Goal: Ask a question

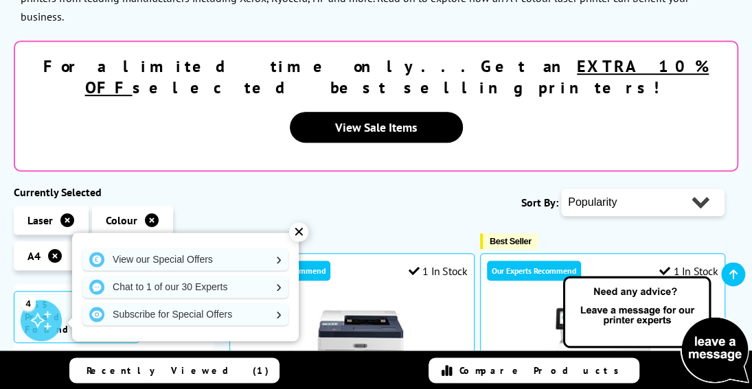
scroll to position [286, 0]
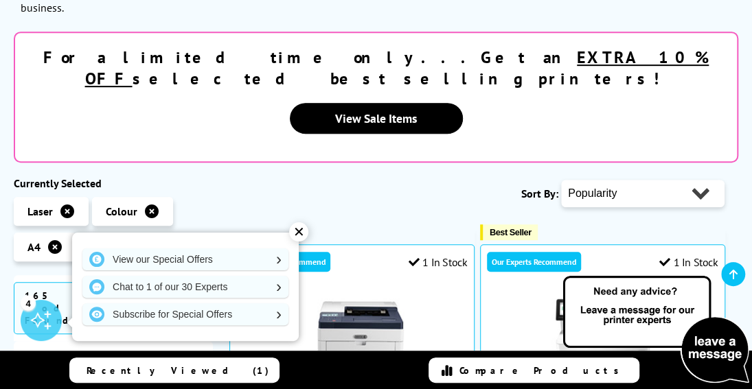
click at [561, 180] on select "Popularity Rating Price - Low to High Price - High to Low Running Costs - Low t…" at bounding box center [642, 193] width 163 height 27
select select "Running Costs"
click option "Running Costs - Low to High" at bounding box center [0, 0] width 0 height 0
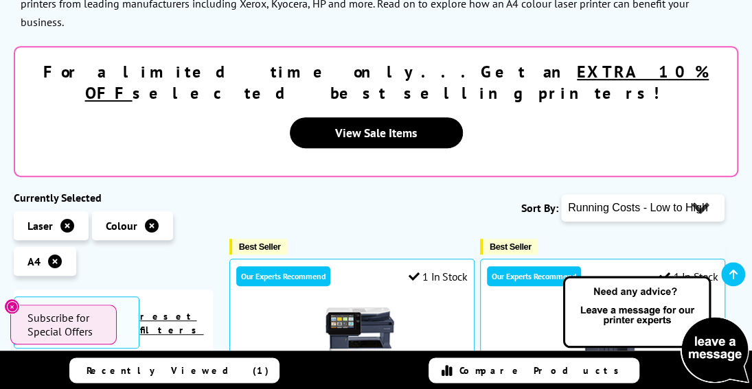
scroll to position [286, 0]
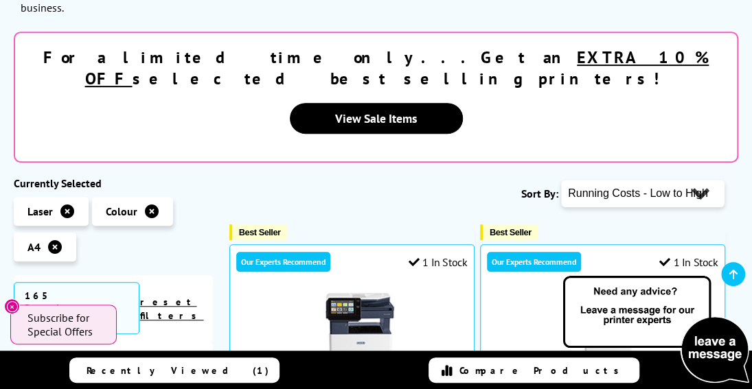
click at [561, 180] on select "Popularity Rating Price - Low to High Price - High to Low Running Costs - Low t…" at bounding box center [642, 193] width 163 height 27
select select "Price Ascending"
click option "Price - Low to High" at bounding box center [0, 0] width 0 height 0
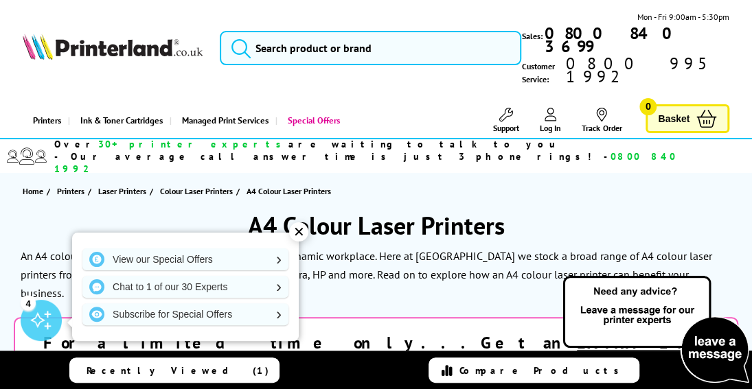
click at [301, 234] on div "✕" at bounding box center [298, 231] width 19 height 19
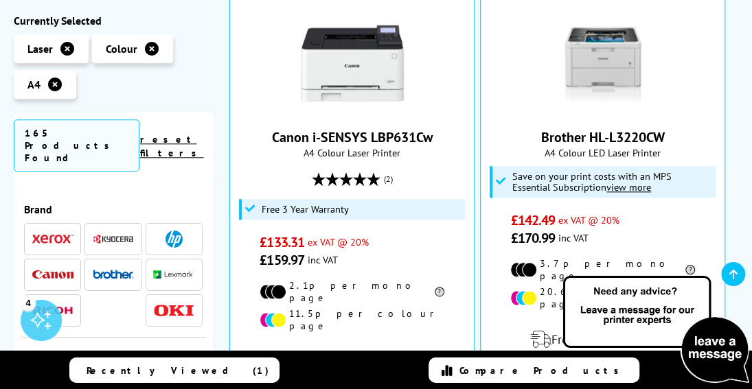
scroll to position [571, 0]
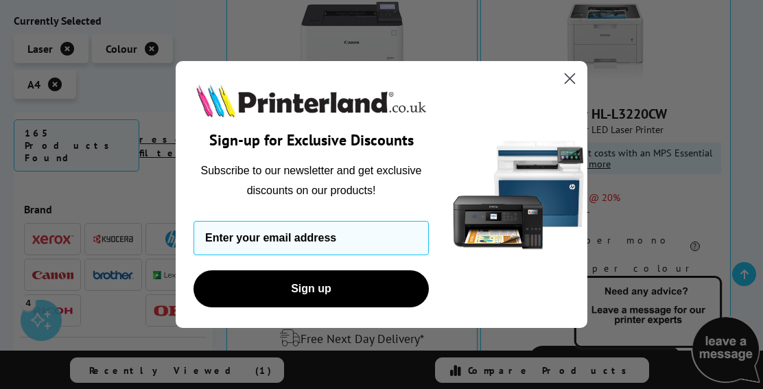
click at [571, 78] on icon "Close dialog" at bounding box center [571, 79] width 10 height 10
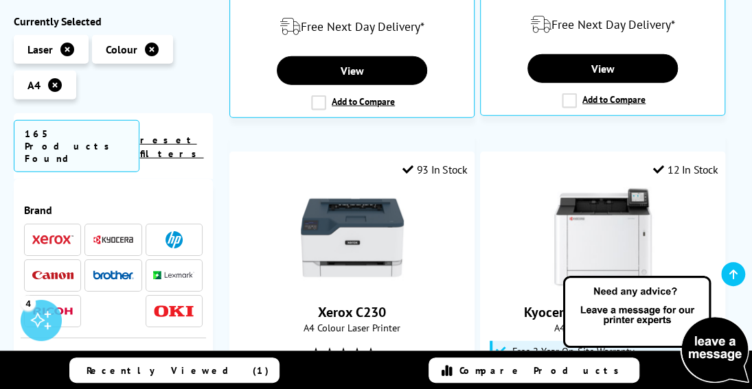
scroll to position [1464, 0]
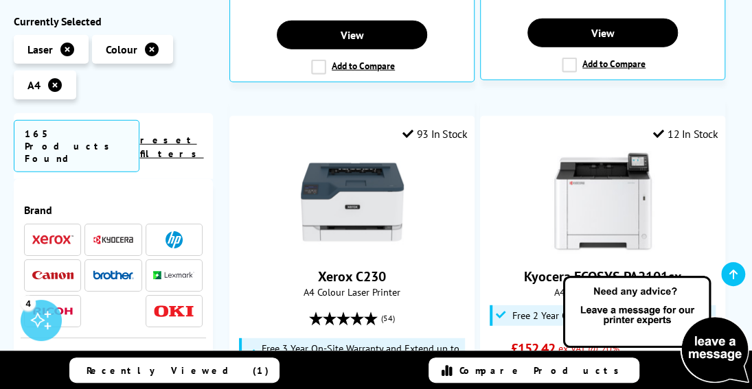
click at [734, 278] on icon at bounding box center [733, 274] width 8 height 11
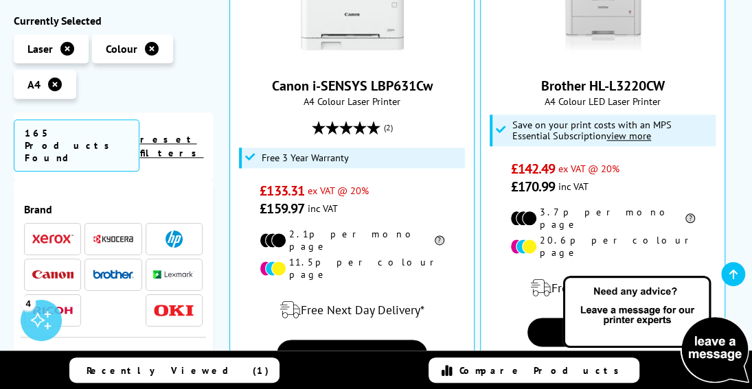
scroll to position [654, 0]
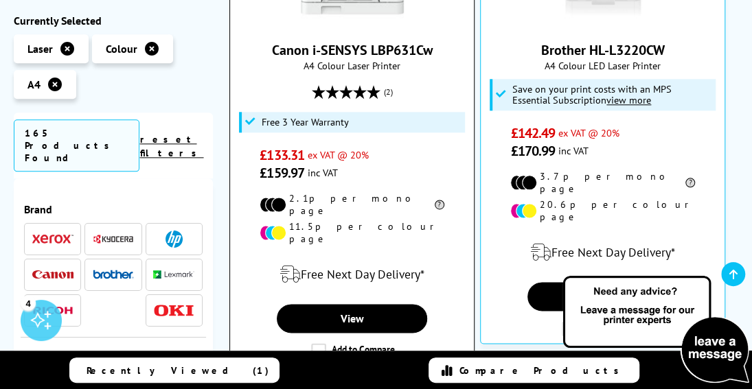
click at [314, 343] on label "Add to Compare" at bounding box center [353, 350] width 84 height 15
click at [0, 0] on input "Add to Compare" at bounding box center [0, 0] width 0 height 0
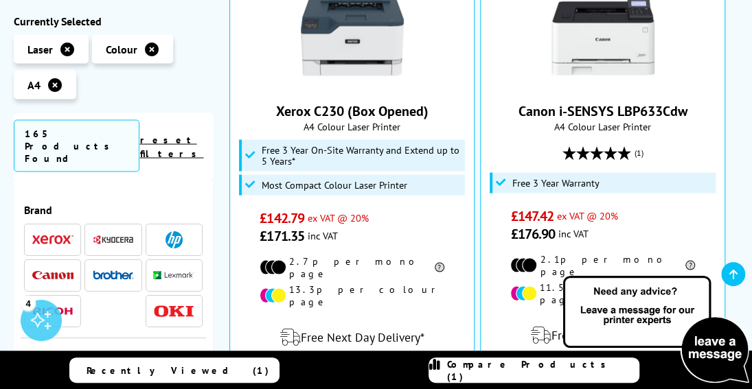
scroll to position [1155, 0]
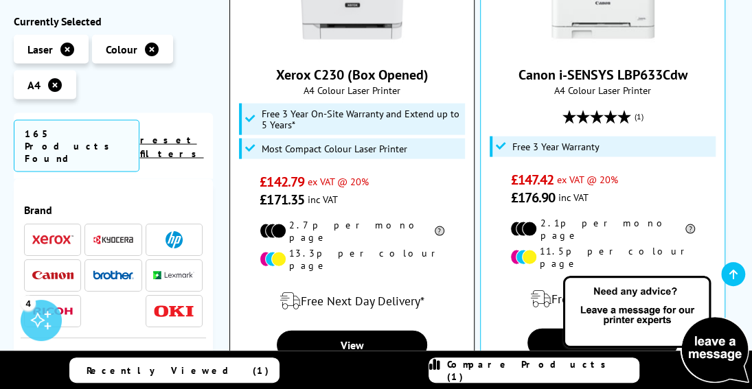
click at [317, 370] on label "Add to Compare" at bounding box center [353, 377] width 84 height 15
click at [0, 0] on input "Add to Compare" at bounding box center [0, 0] width 0 height 0
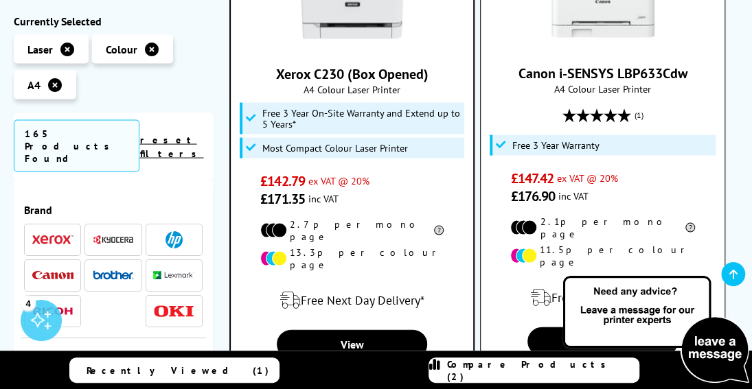
click at [564, 367] on label "Add to Compare" at bounding box center [604, 374] width 84 height 15
click at [0, 0] on input "Add to Compare" at bounding box center [0, 0] width 0 height 0
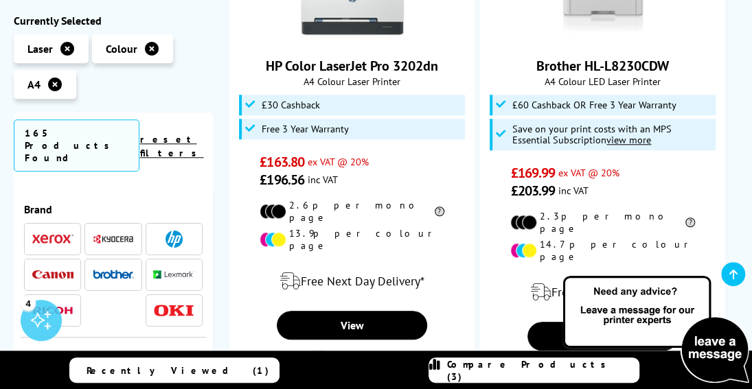
scroll to position [2738, 0]
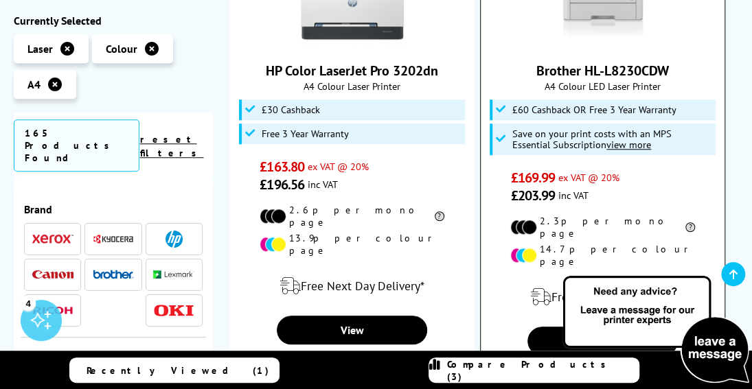
click at [567, 366] on label "Add to Compare" at bounding box center [604, 373] width 84 height 15
click at [0, 0] on input "Add to Compare" at bounding box center [0, 0] width 0 height 0
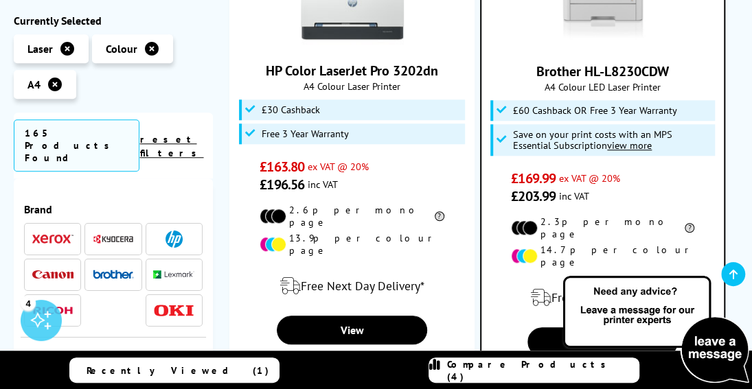
click at [526, 369] on span "Compare Products (4)" at bounding box center [543, 370] width 192 height 25
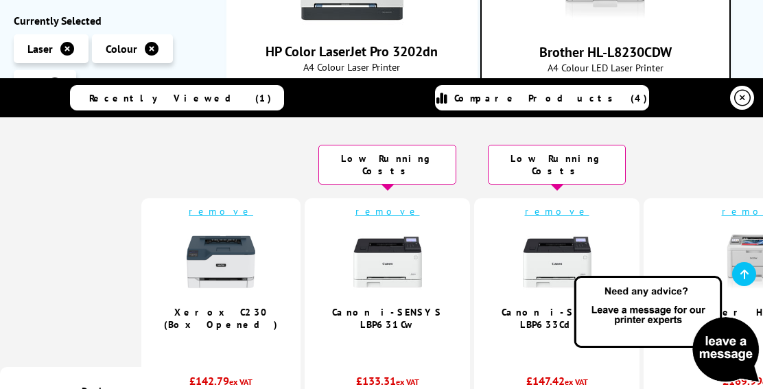
click at [751, 383] on img at bounding box center [667, 330] width 192 height 113
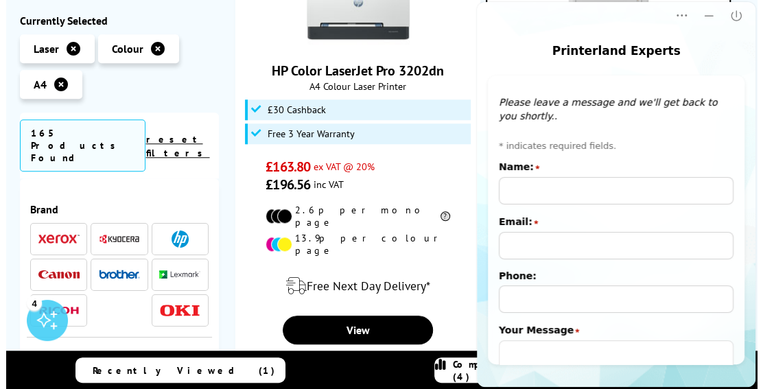
scroll to position [0, 0]
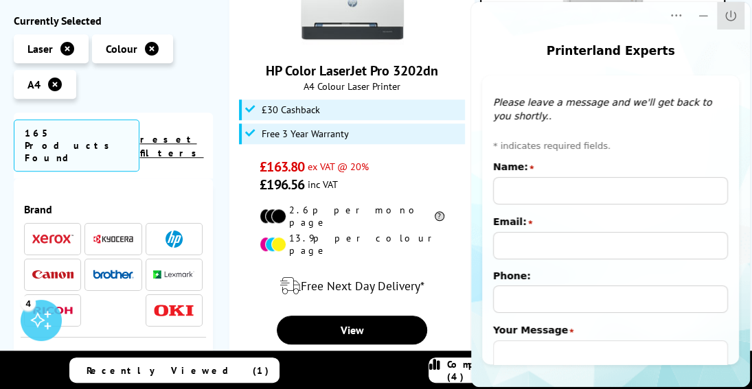
click at [730, 16] on icon "Close" at bounding box center [730, 15] width 10 height 10
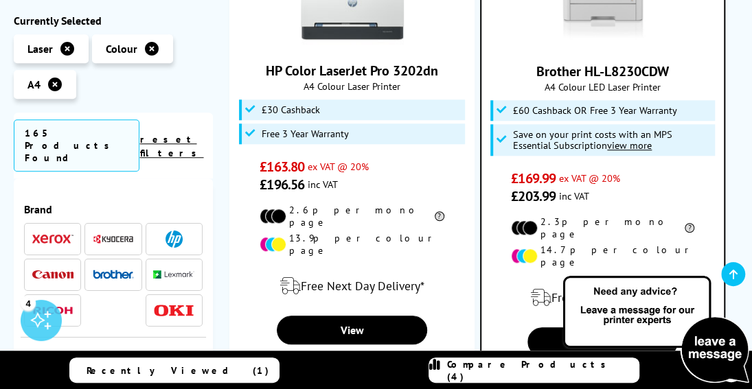
click at [524, 371] on span "Compare Products (4)" at bounding box center [543, 370] width 192 height 25
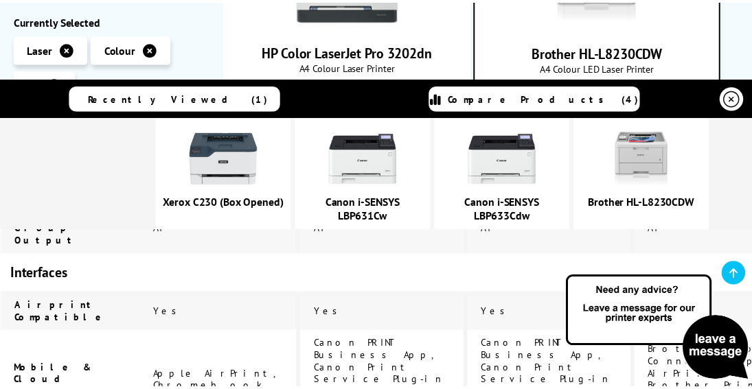
scroll to position [1107, 0]
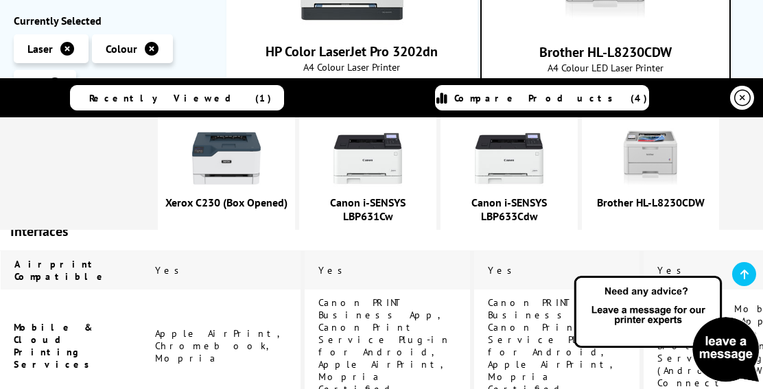
click at [732, 354] on img at bounding box center [667, 330] width 192 height 113
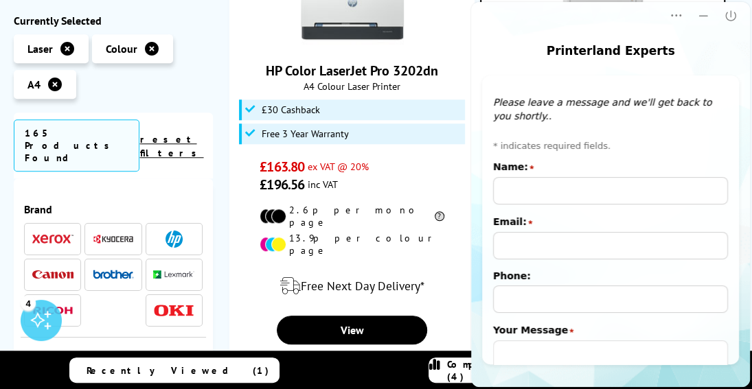
scroll to position [0, 0]
click at [568, 190] on input "Name:" at bounding box center [610, 190] width 235 height 27
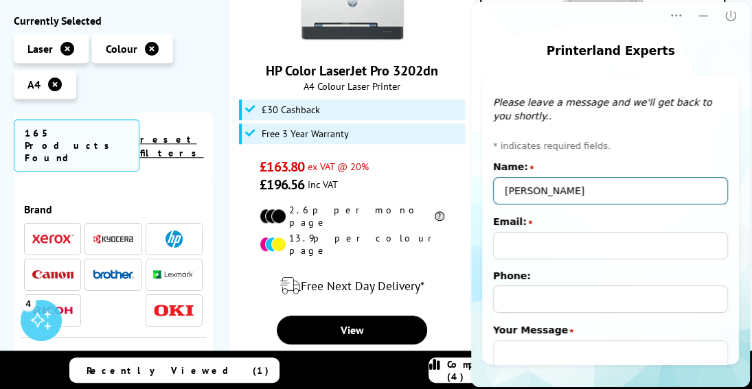
type input "Robert Croft"
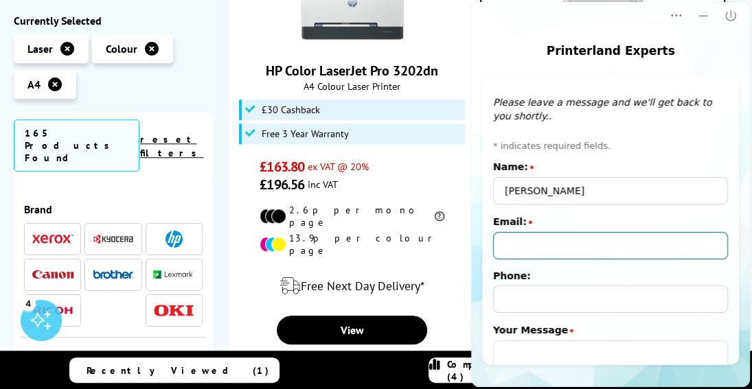
type input "robjcroft@yahoo.co.uk"
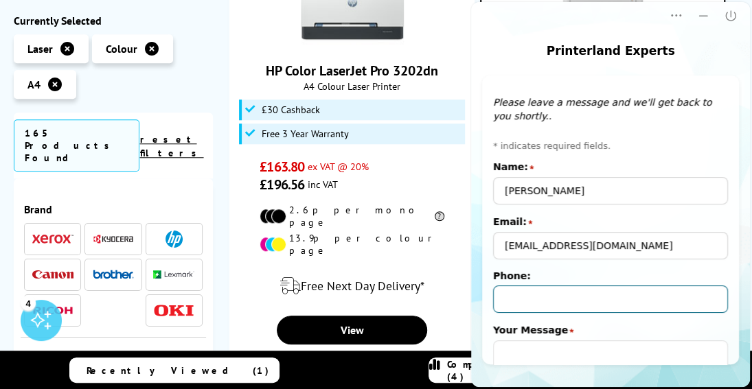
type input "+447794833097"
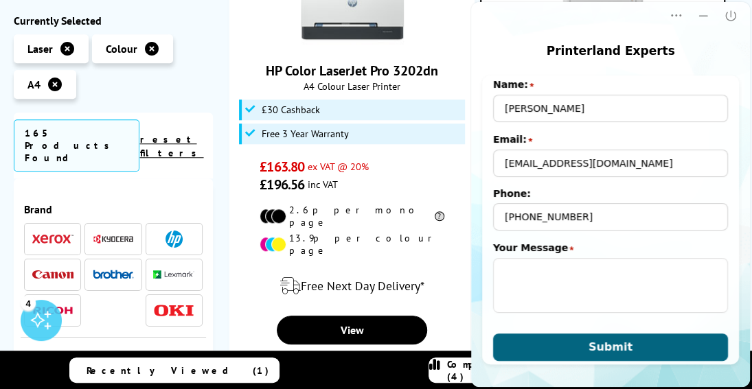
scroll to position [85, 0]
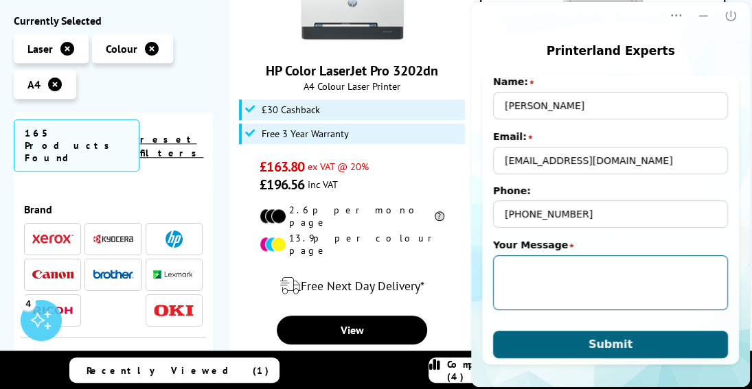
click at [512, 266] on textarea "Your Message" at bounding box center [610, 282] width 235 height 55
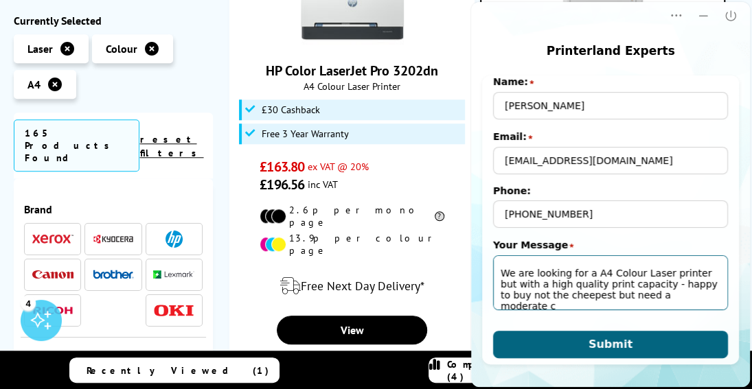
scroll to position [26, 0]
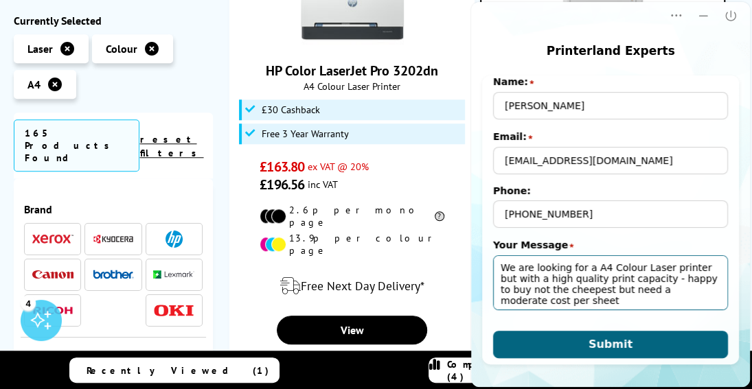
click at [498, 303] on textarea "Hi PL, We are looking for a A4 Colour Laser printer but with a high quality pri…" at bounding box center [610, 282] width 235 height 55
click at [605, 304] on textarea "Hi PL, We are looking for a A4 Colour Laser printer but with a high quality pri…" at bounding box center [610, 282] width 235 height 55
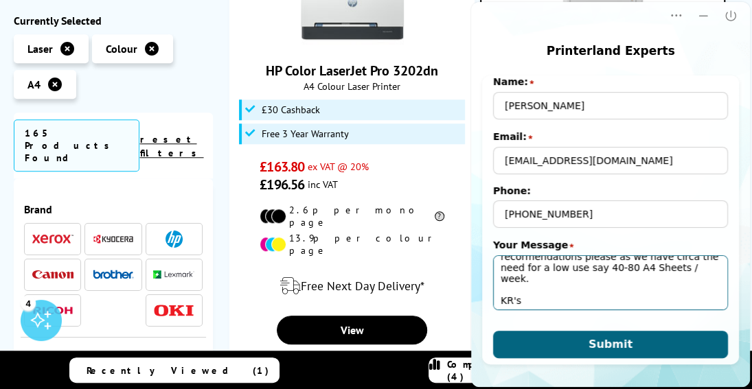
scroll to position [116, 0]
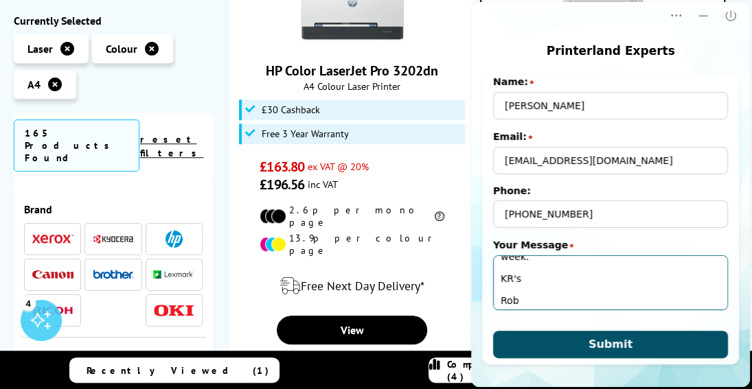
type textarea "Hi PL, We are looking for a A4 Colour Laser printer but with a high quality pri…"
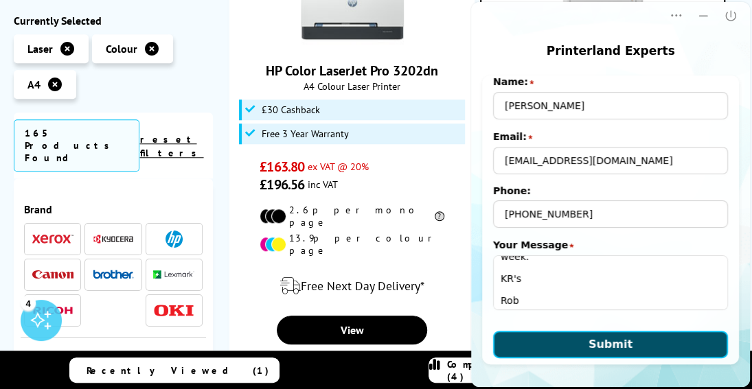
click at [610, 338] on span "Submit" at bounding box center [610, 344] width 44 height 13
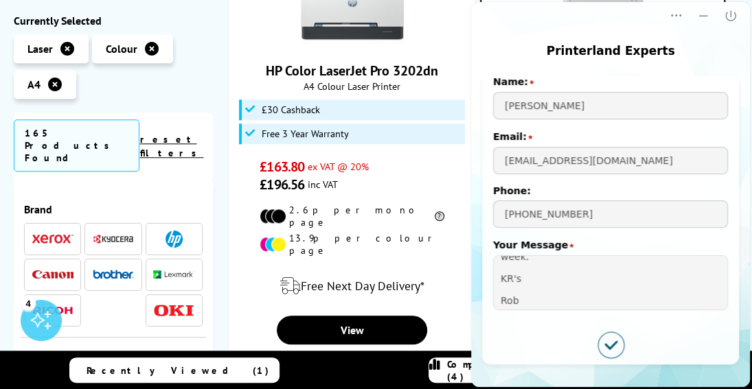
click at [602, 341] on icon "Submitted successfully" at bounding box center [611, 345] width 26 height 26
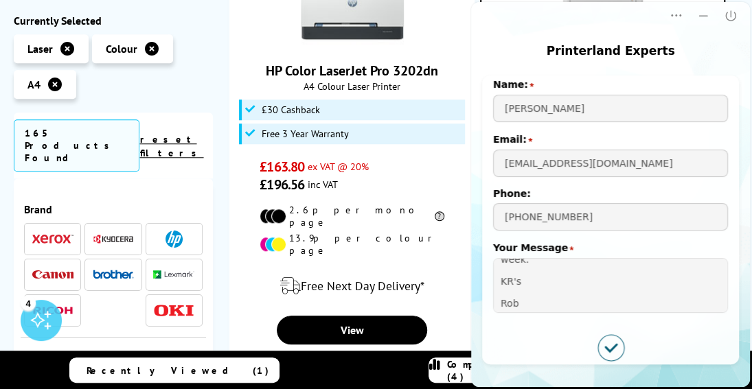
scroll to position [85, 0]
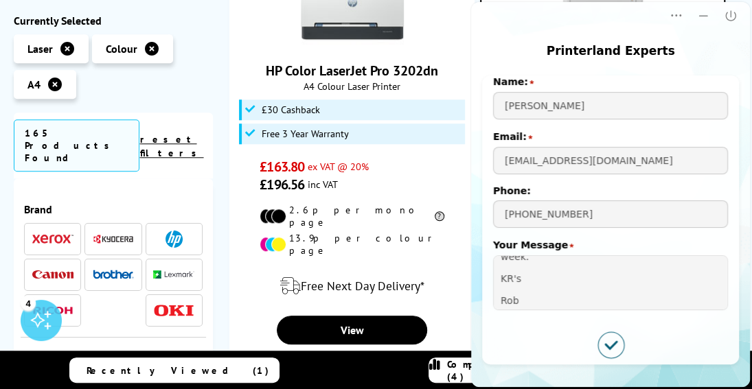
click at [605, 341] on icon "Submitted successfully" at bounding box center [611, 345] width 26 height 26
click at [448, 95] on div "27 In Stock HP Color LaserJet Pro 3202dn A4 Colour Laser Printer £163.80 £196.56" at bounding box center [352, 143] width 246 height 467
drag, startPoint x: 732, startPoint y: 356, endPoint x: 730, endPoint y: 345, distance: 11.8
click at [605, 340] on icon "Submitted successfully" at bounding box center [611, 345] width 26 height 26
click at [733, 41] on div "Printerland Experts" at bounding box center [610, 33] width 251 height 62
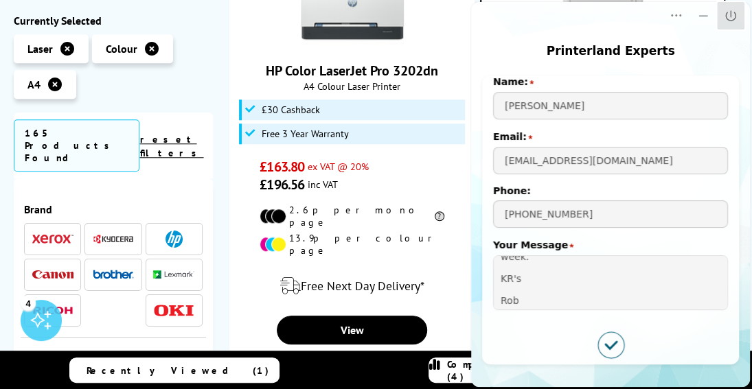
click at [729, 13] on icon "Close" at bounding box center [731, 16] width 14 height 14
